Goal: Obtain resource: Obtain resource

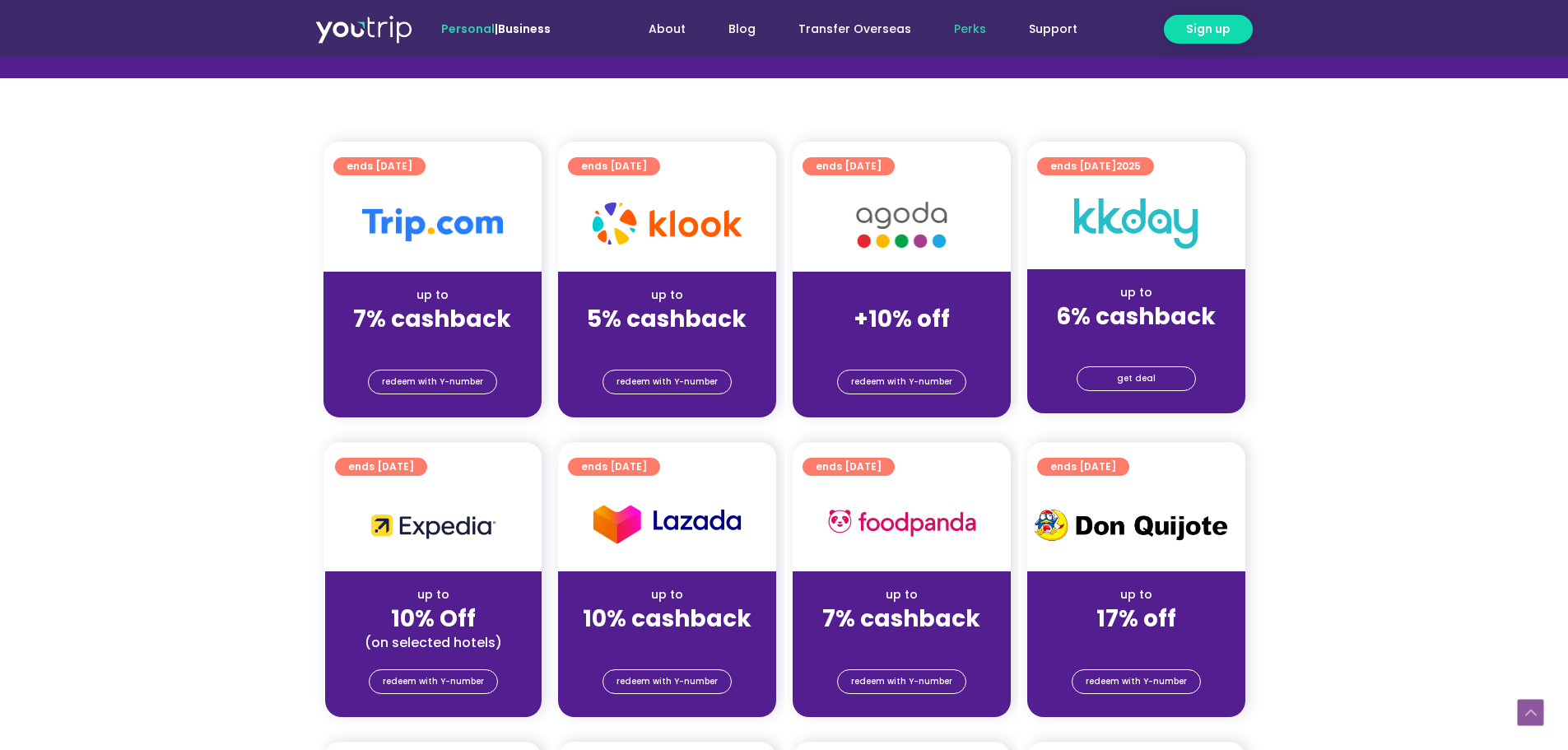
scroll to position [329, 0]
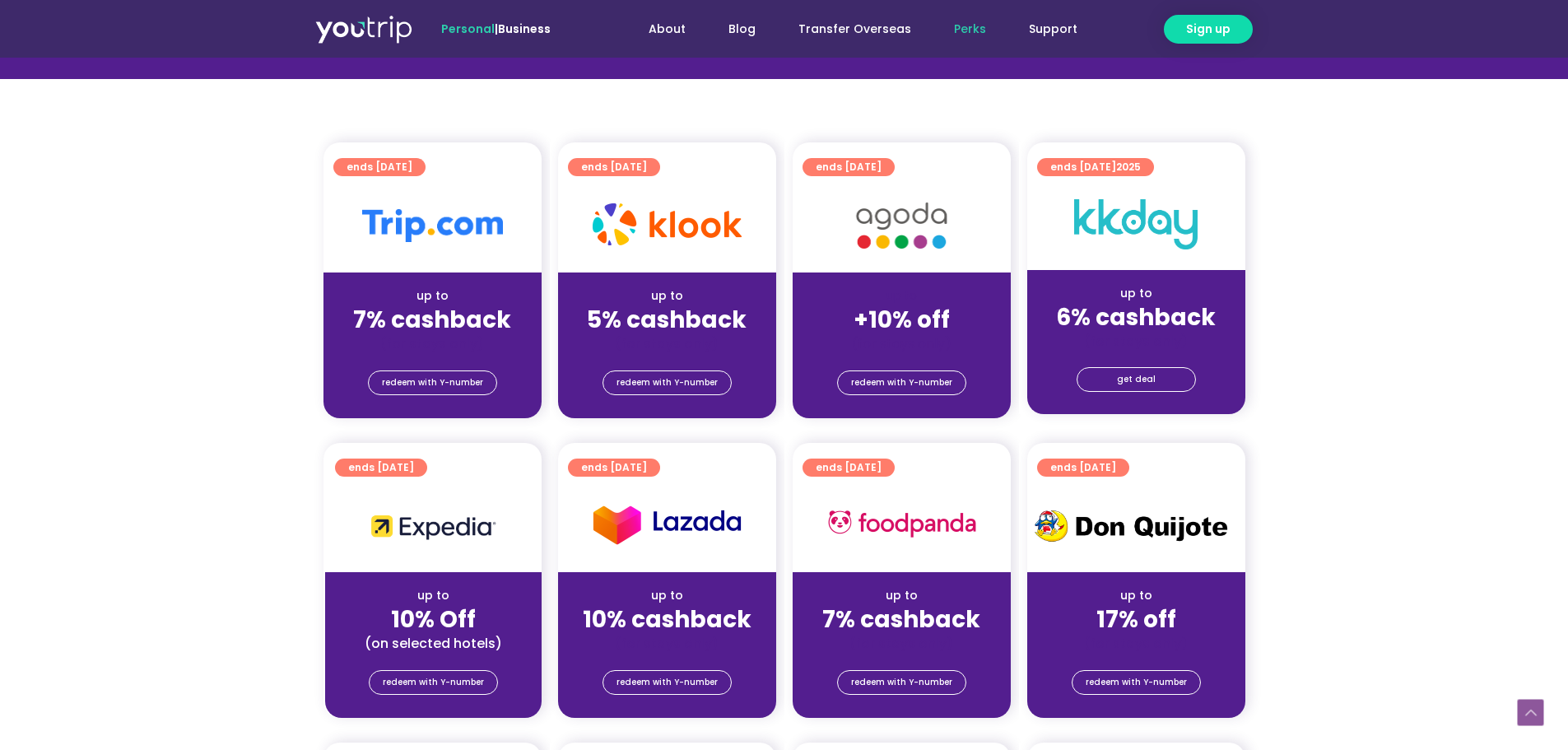
click at [460, 305] on strong "7% cashback" at bounding box center [432, 319] width 158 height 32
click at [454, 225] on img at bounding box center [433, 226] width 141 height 33
click at [400, 169] on span "ends 31 Mar 2027" at bounding box center [379, 167] width 66 height 18
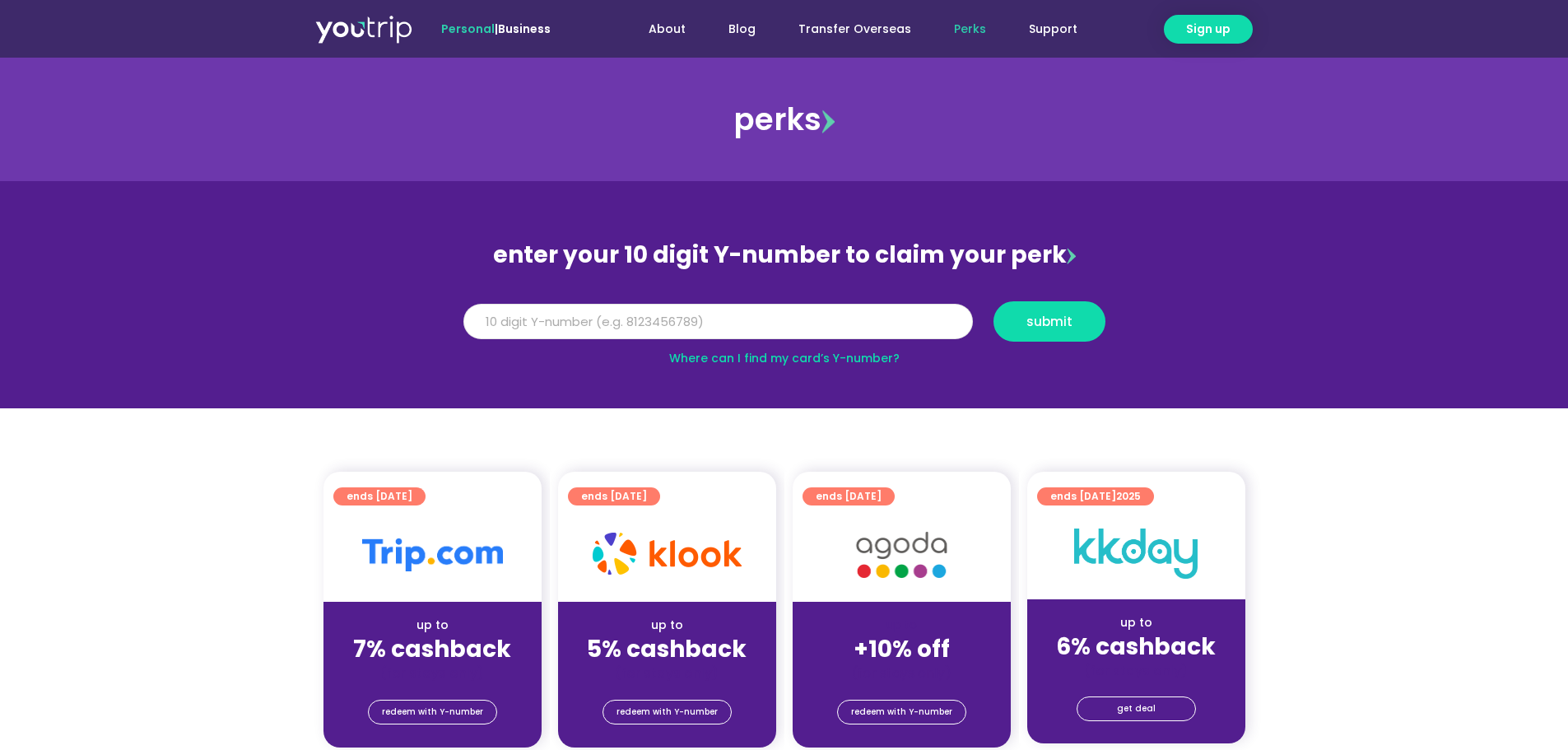
click at [704, 329] on input "Y Number" at bounding box center [718, 322] width 509 height 37
type input "8163536653"
click at [1085, 335] on button "submit" at bounding box center [1049, 321] width 112 height 40
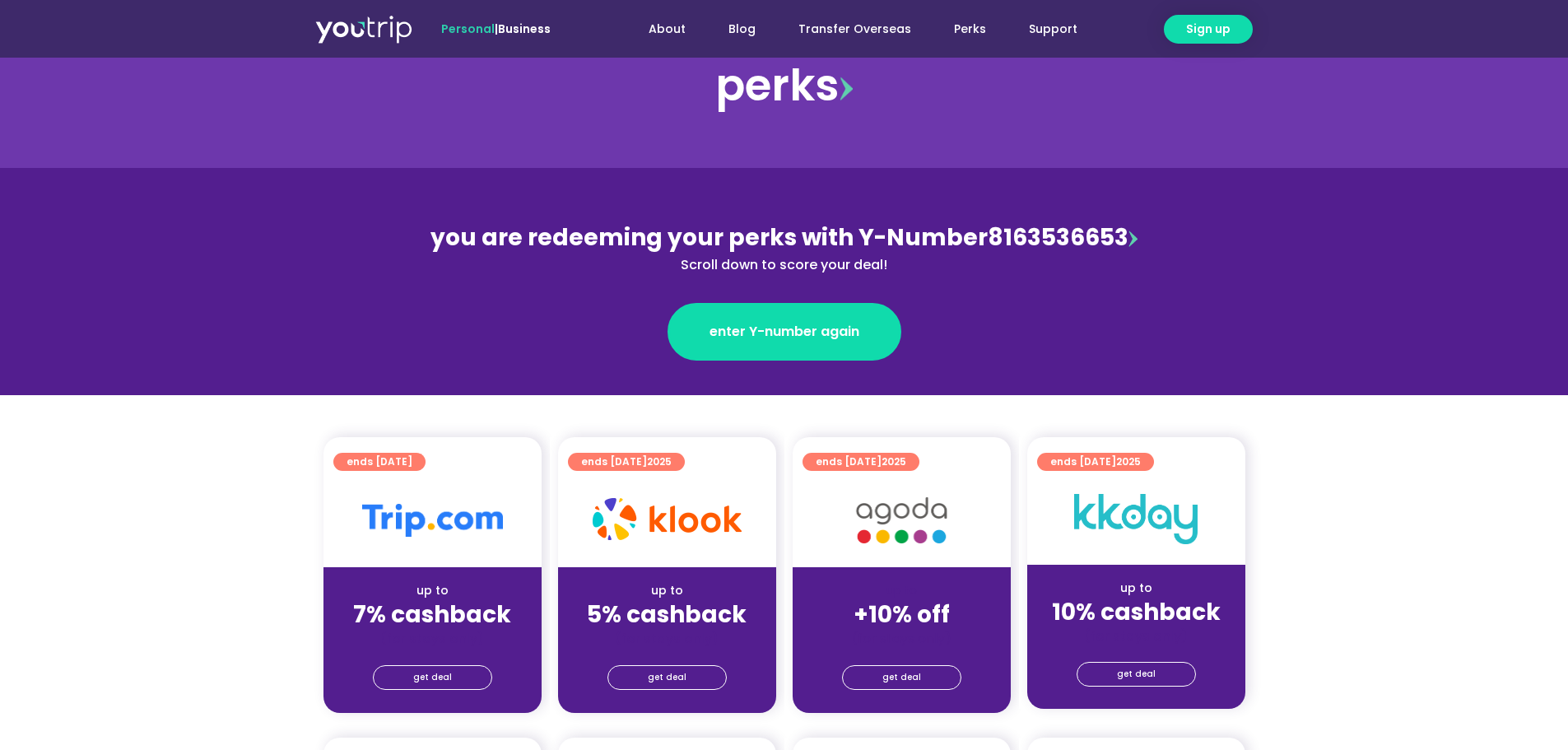
scroll to position [329, 0]
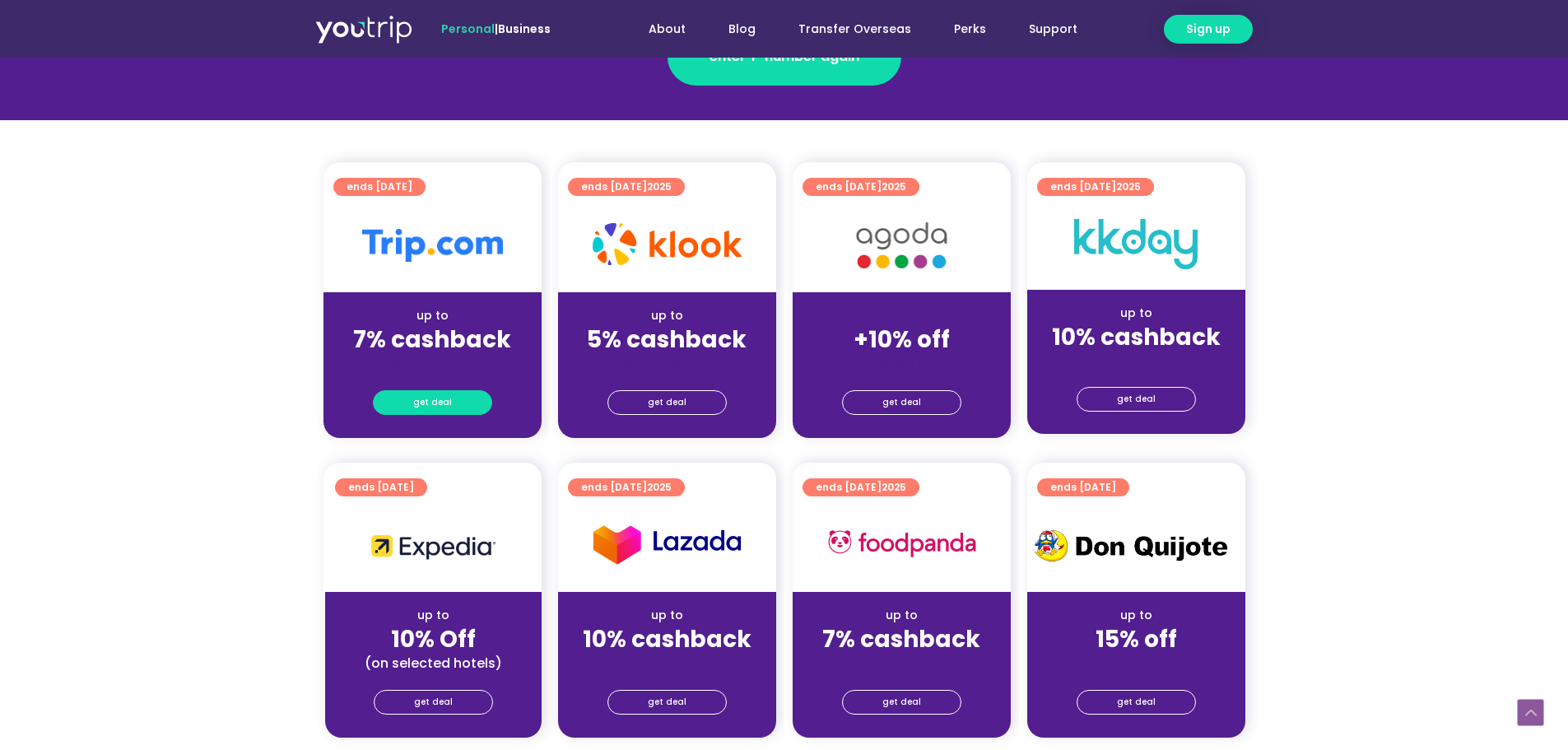
click at [429, 405] on span "get deal" at bounding box center [433, 403] width 39 height 23
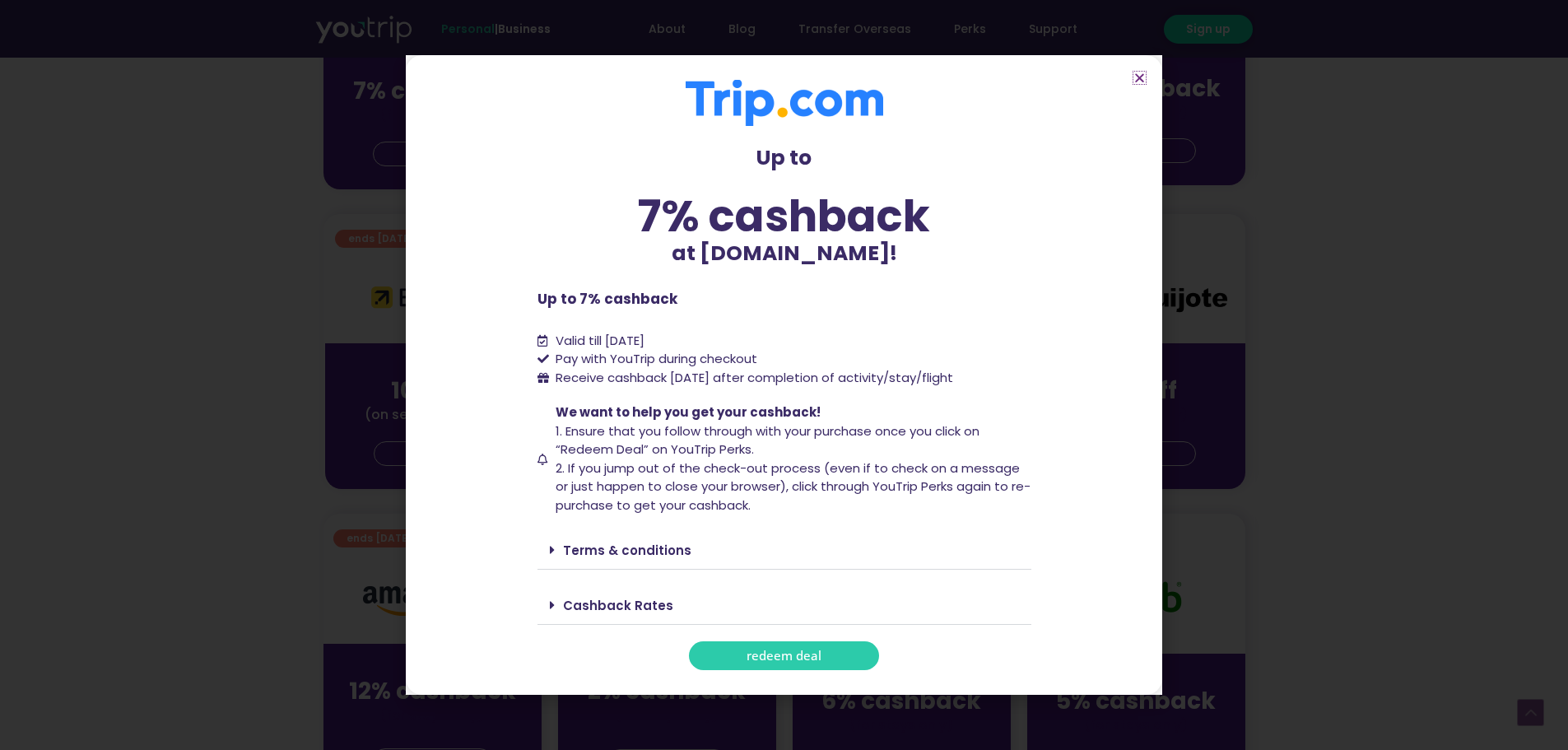
scroll to position [658, 0]
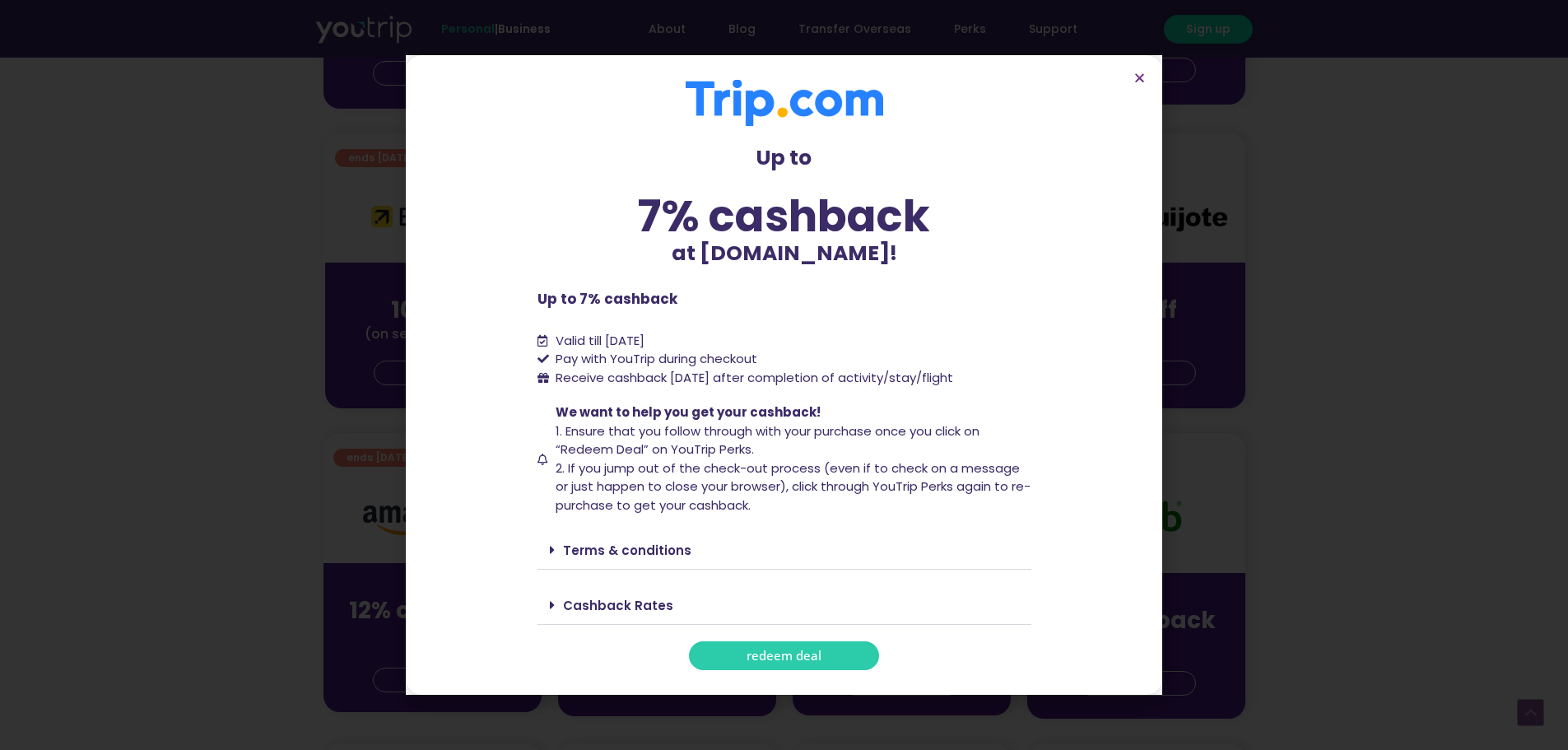
click at [677, 541] on div "Terms & conditions" at bounding box center [784, 550] width 494 height 39
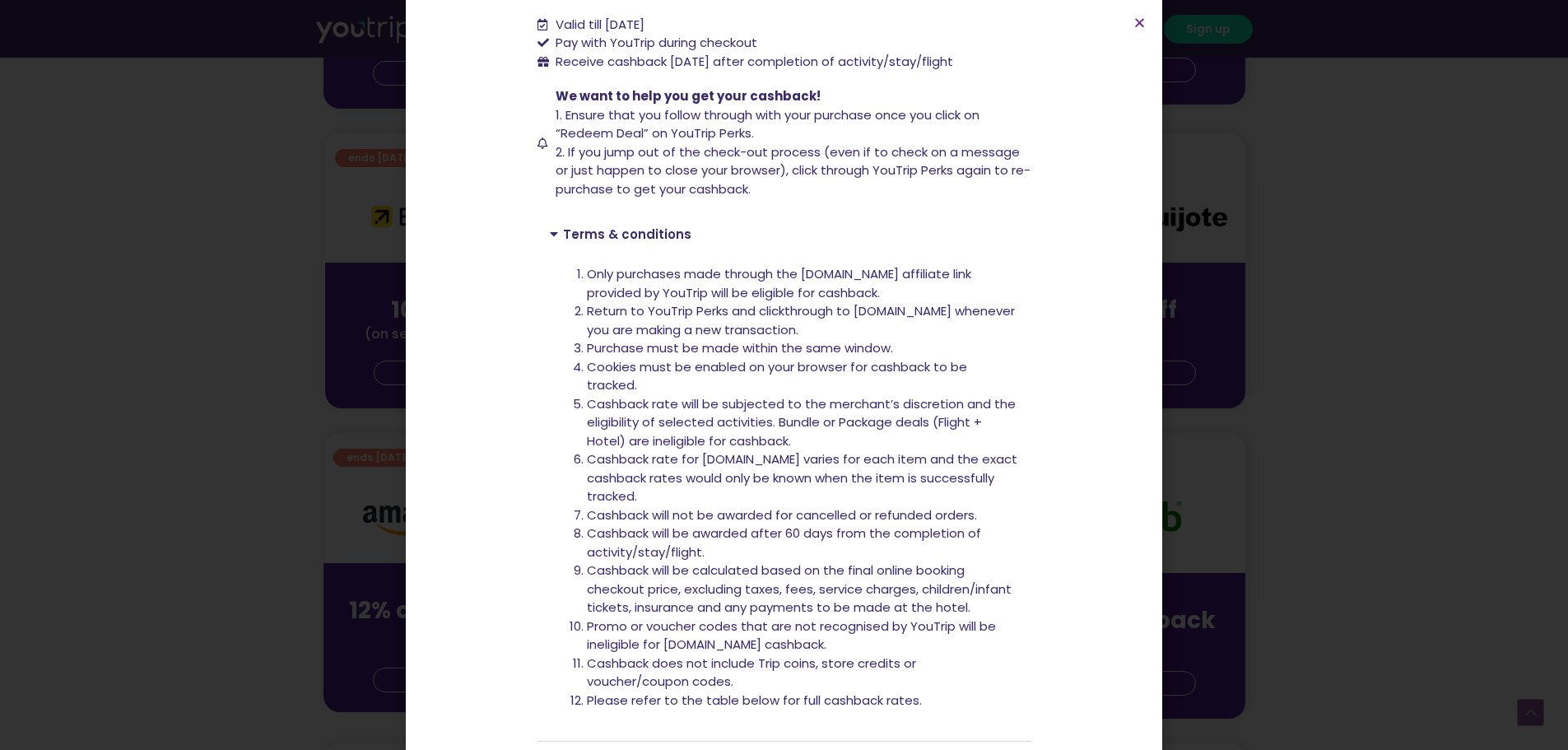
scroll to position [378, 0]
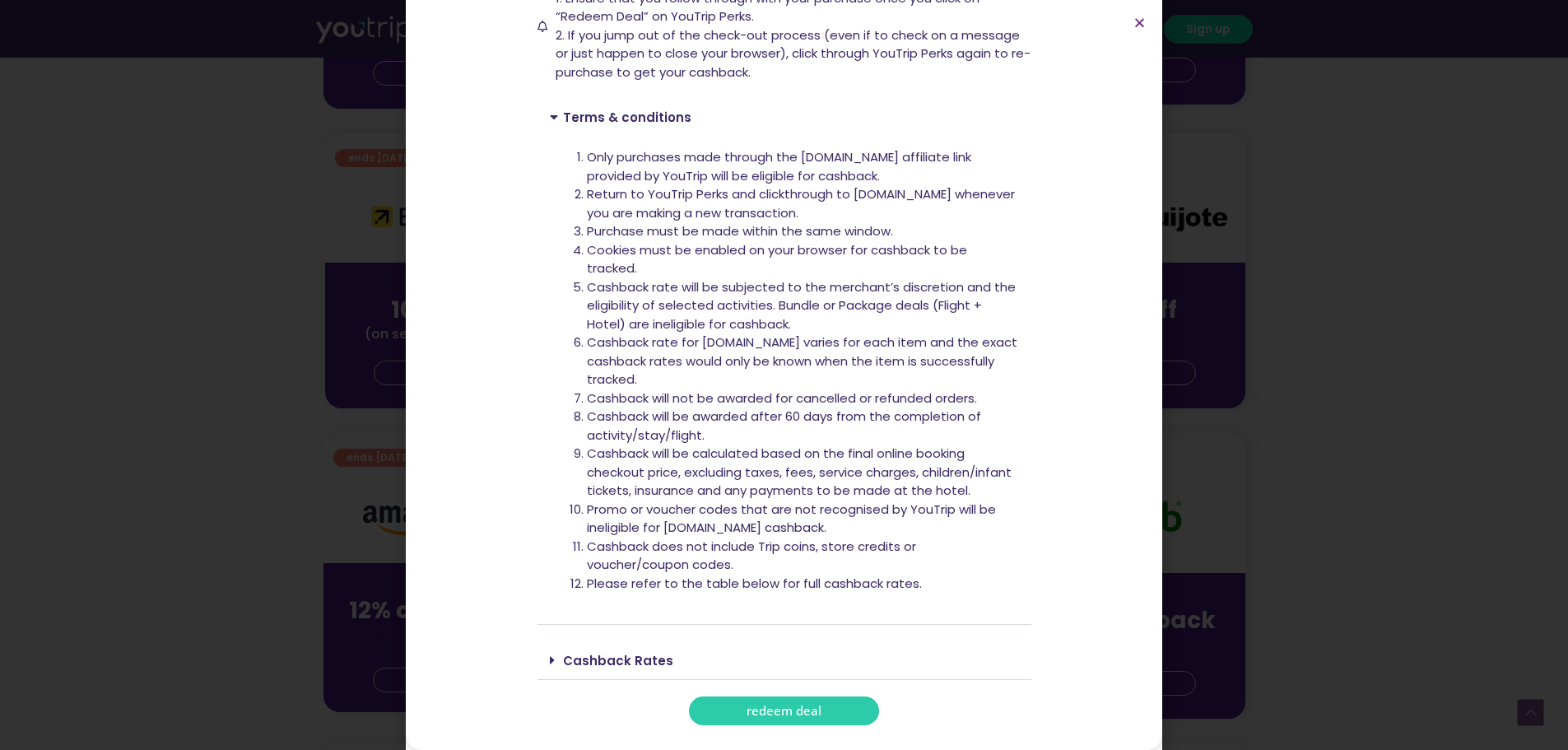
click at [605, 665] on link "Cashback Rates" at bounding box center [618, 660] width 110 height 17
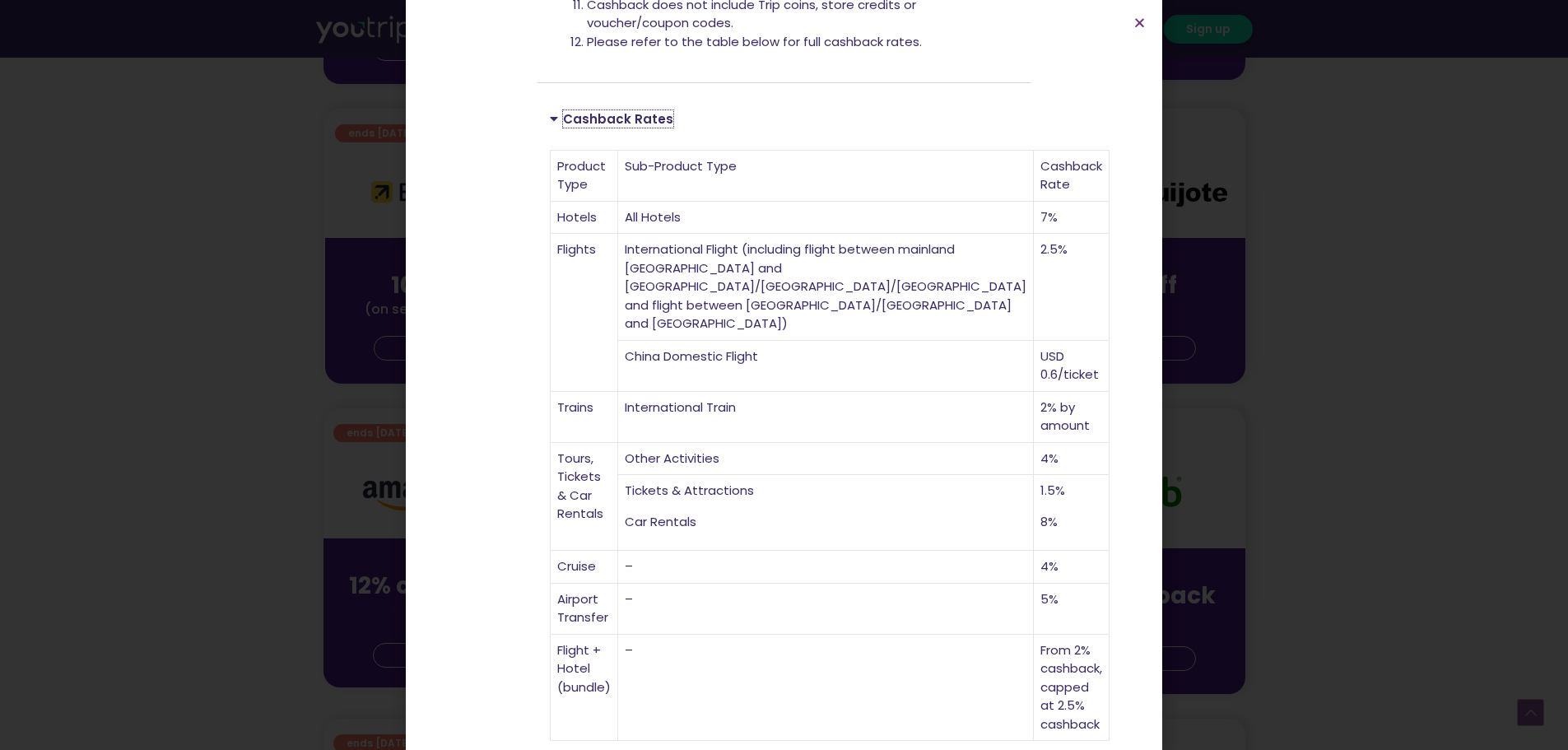
scroll to position [740, 0]
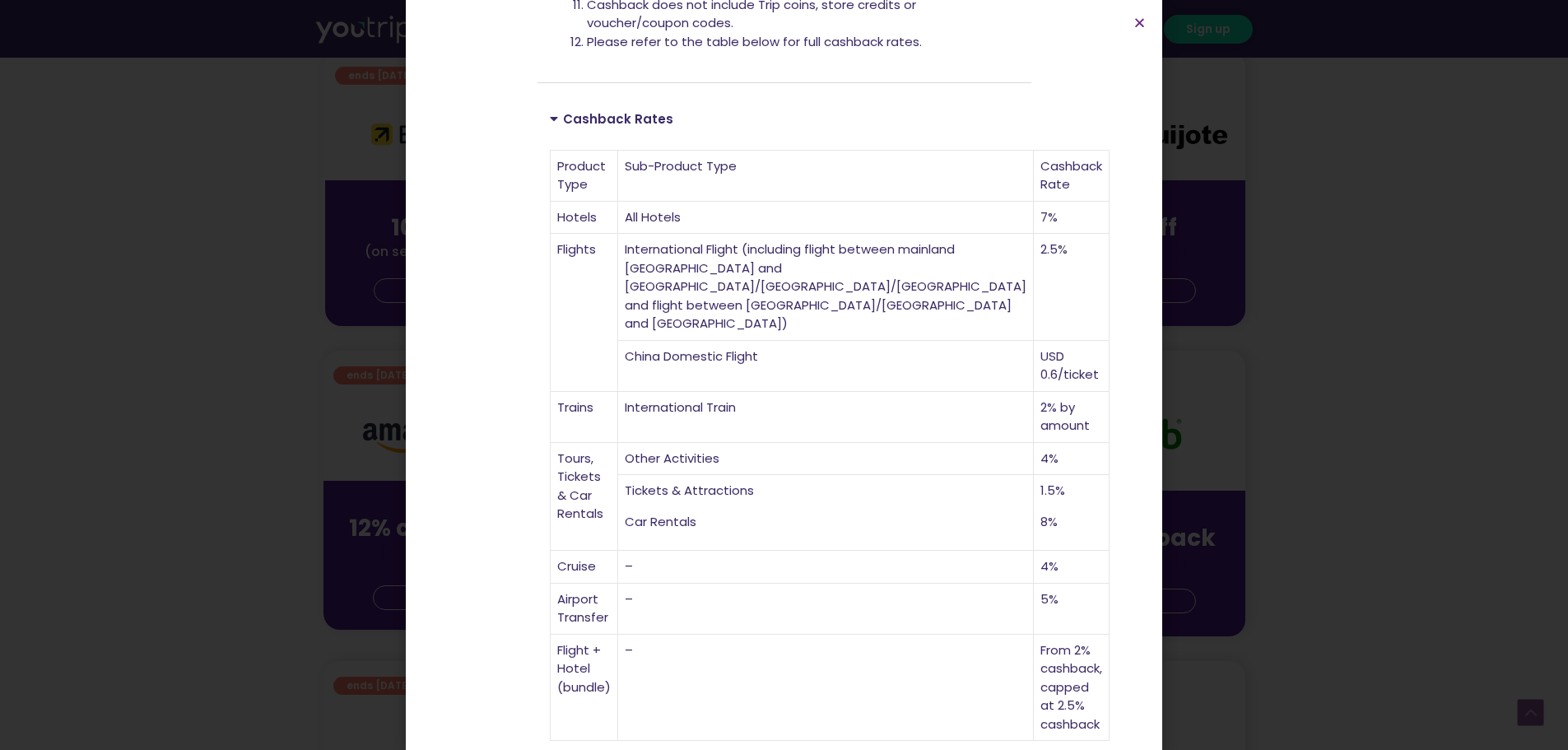
click at [1134, 23] on icon "Close" at bounding box center [1140, 22] width 13 height 13
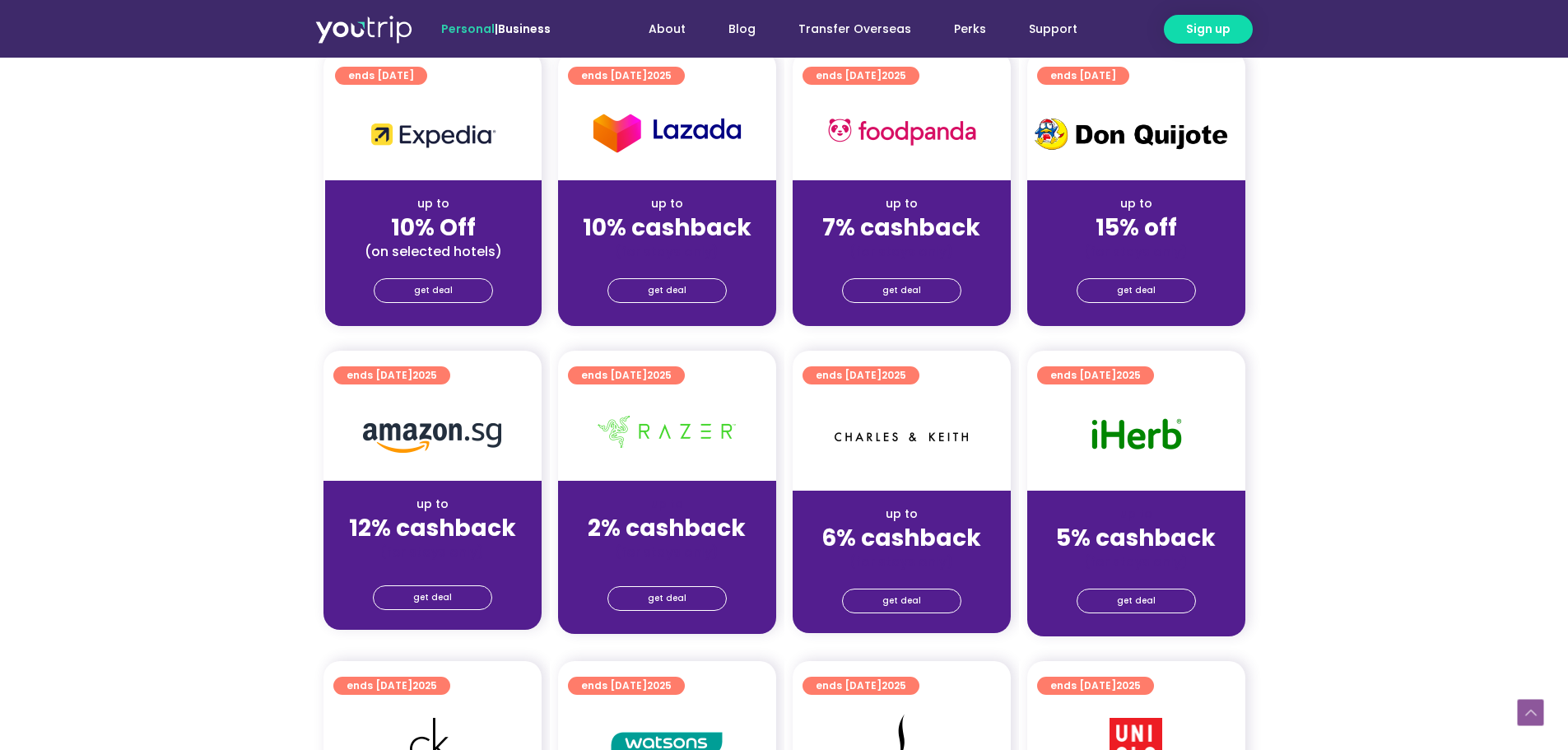
scroll to position [719, 0]
